Goal: Check status: Check status

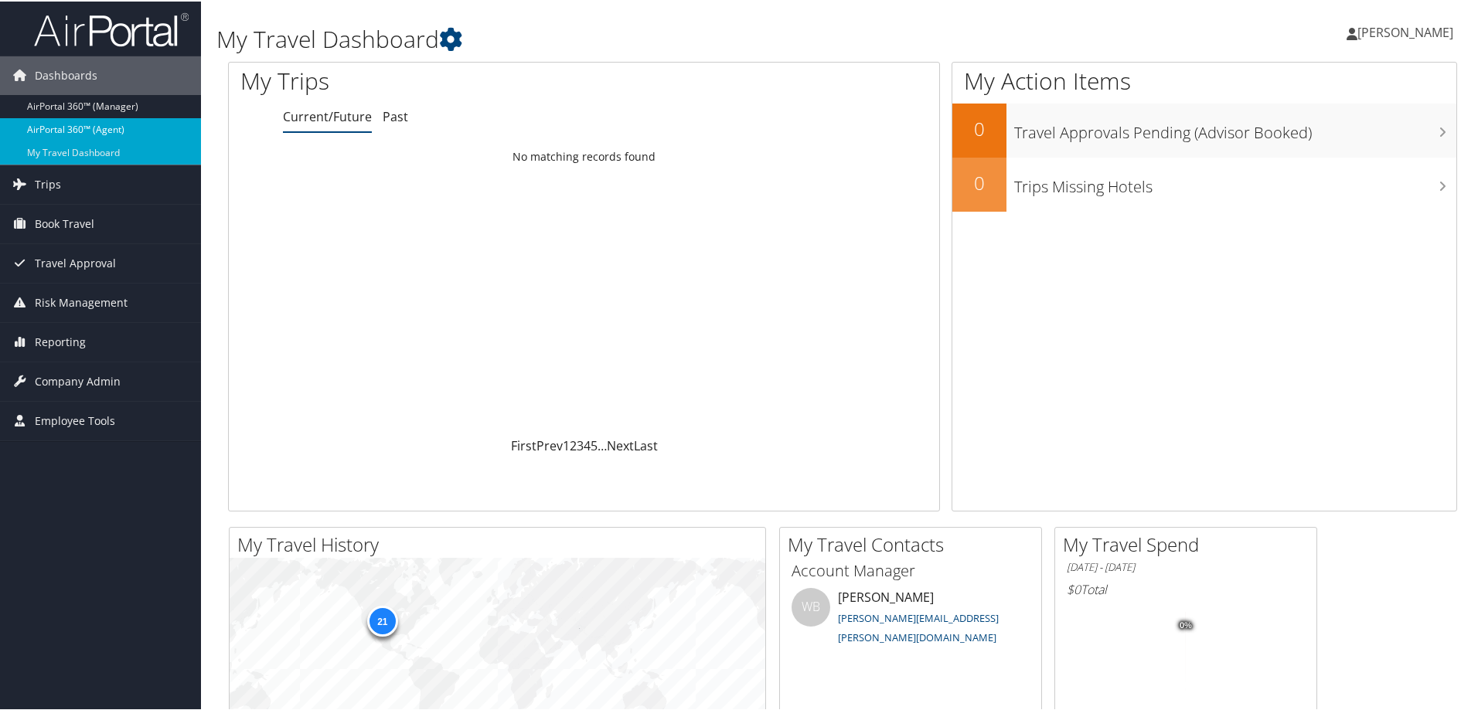
click at [122, 131] on link "AirPortal 360™ (Agent)" at bounding box center [100, 128] width 201 height 23
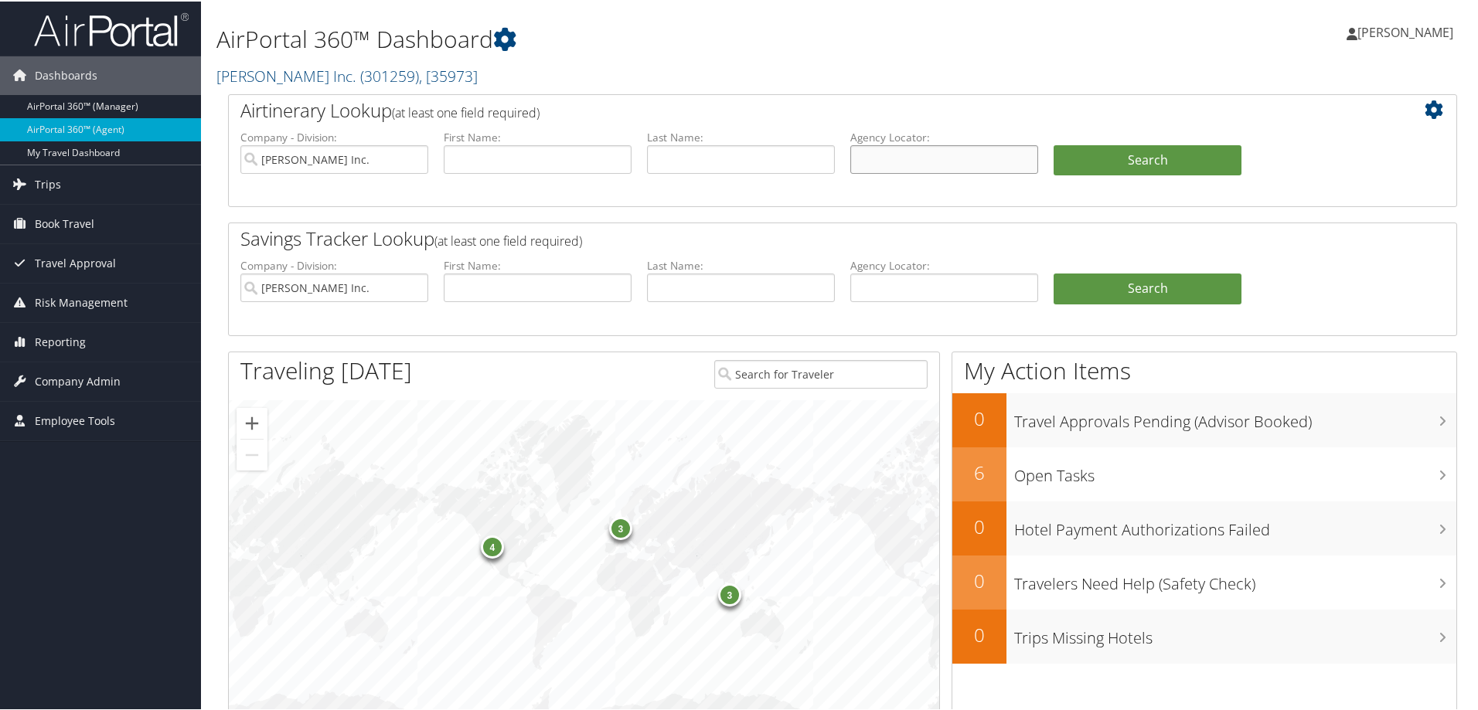
click at [912, 158] on input "text" at bounding box center [944, 158] width 188 height 29
click at [414, 159] on input "Hagerty Inc." at bounding box center [334, 158] width 188 height 29
click at [967, 155] on input "text" at bounding box center [944, 158] width 188 height 29
type input "CWP80J"
click at [1112, 156] on button "Search" at bounding box center [1147, 159] width 188 height 31
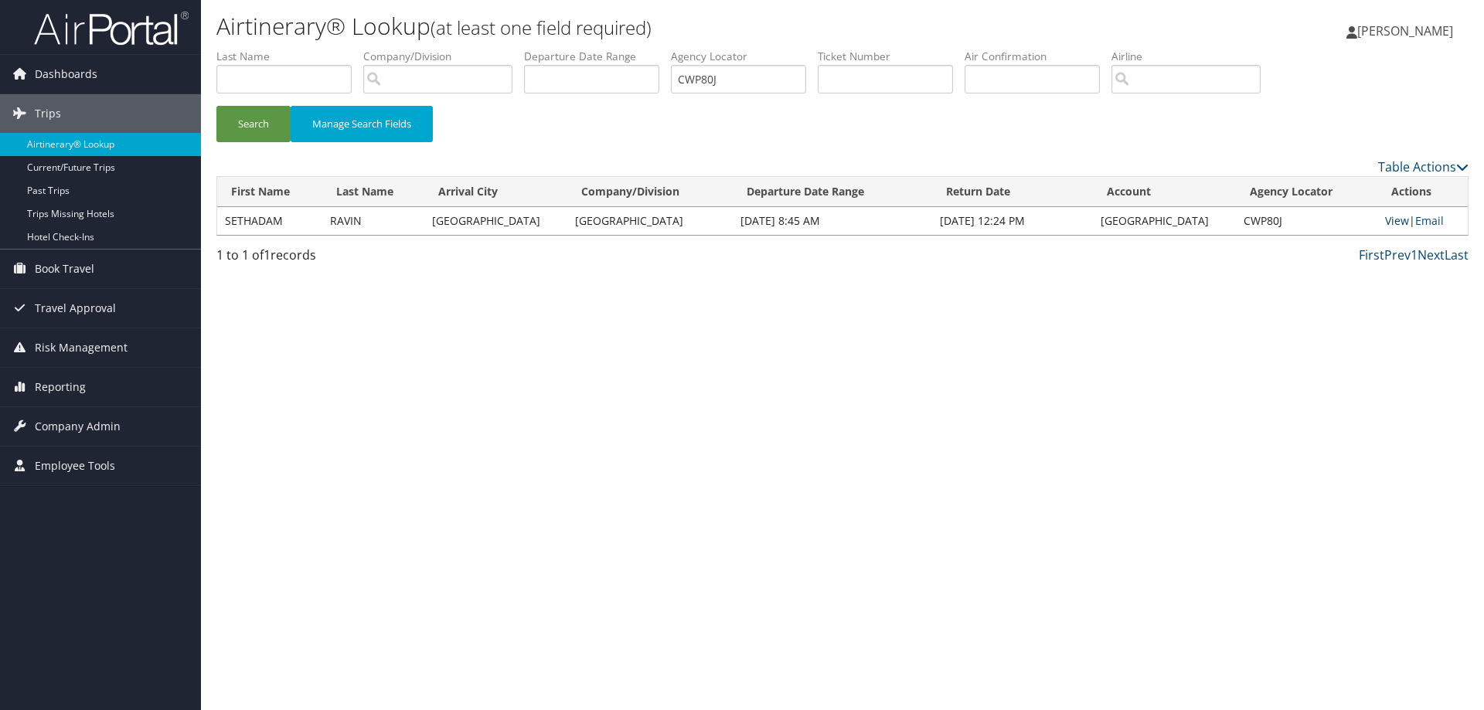
click at [1385, 219] on link "View" at bounding box center [1397, 220] width 24 height 15
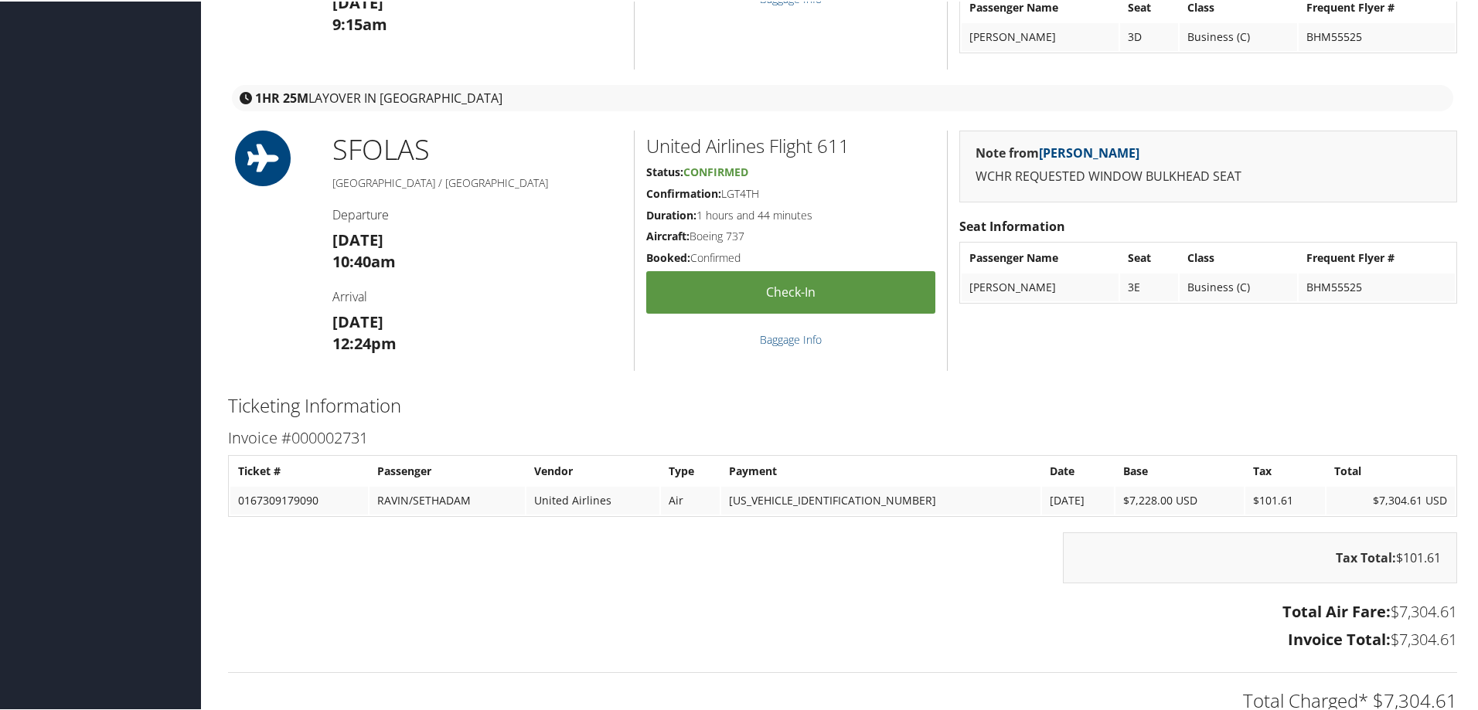
scroll to position [925, 0]
